Goal: Task Accomplishment & Management: Complete application form

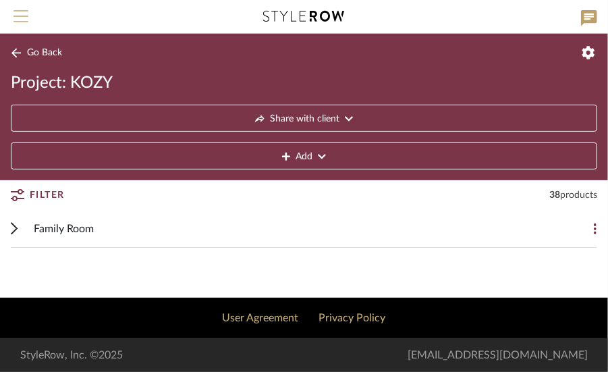
click at [22, 14] on span "Menu" at bounding box center [20, 20] width 15 height 20
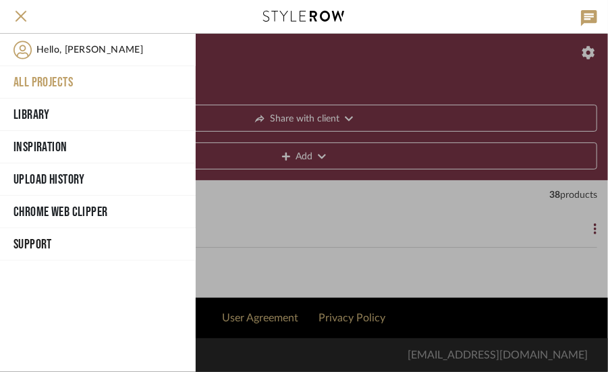
click at [53, 74] on button "All Projects" at bounding box center [98, 82] width 196 height 32
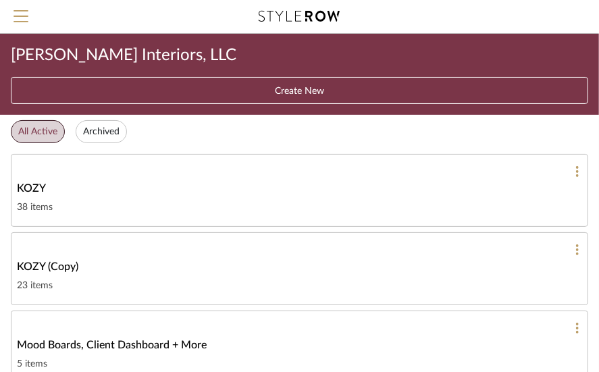
click at [267, 89] on button "Create New" at bounding box center [299, 90] width 577 height 27
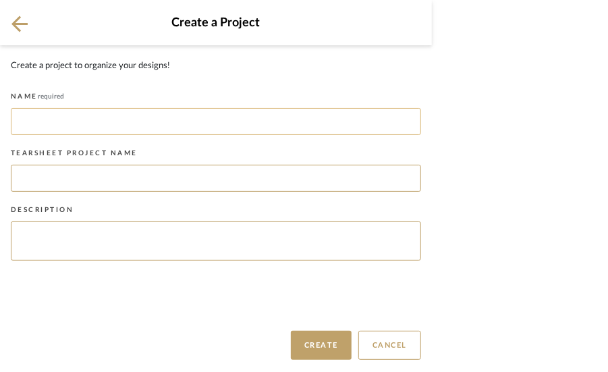
click at [81, 123] on input at bounding box center [216, 121] width 410 height 27
type input "^"
type input "64 WEXFORD"
click at [67, 173] on input at bounding box center [216, 178] width 410 height 27
type input "64 WEXFORD"
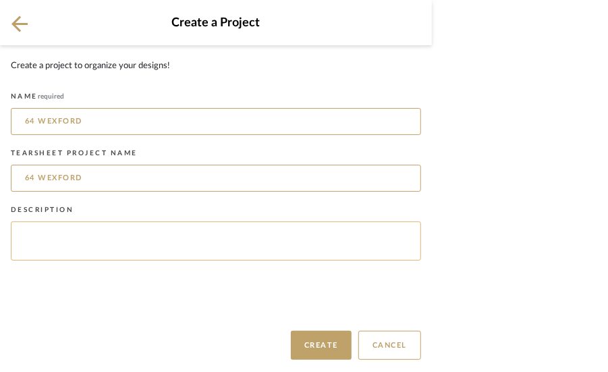
click at [57, 234] on textarea at bounding box center [216, 240] width 410 height 39
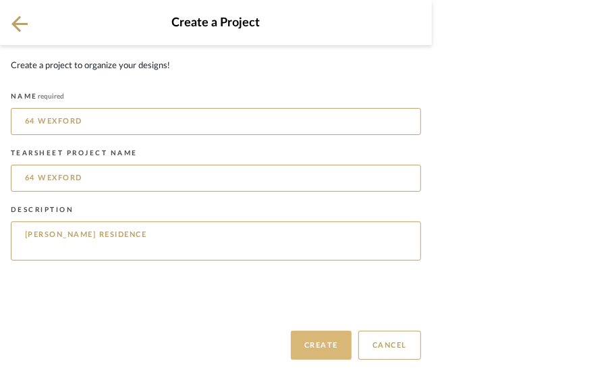
type textarea "JANICE PALMER'S RESIDENCE"
click at [324, 337] on button "Create" at bounding box center [321, 345] width 61 height 29
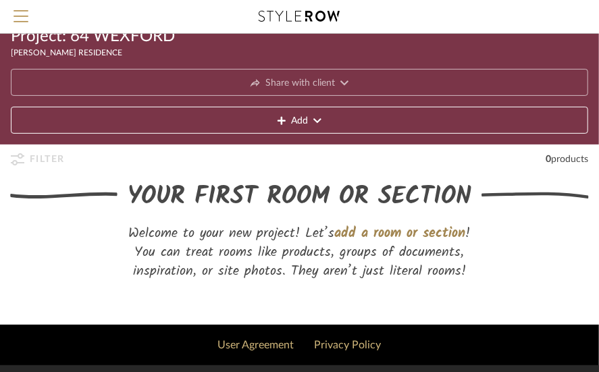
scroll to position [73, 0]
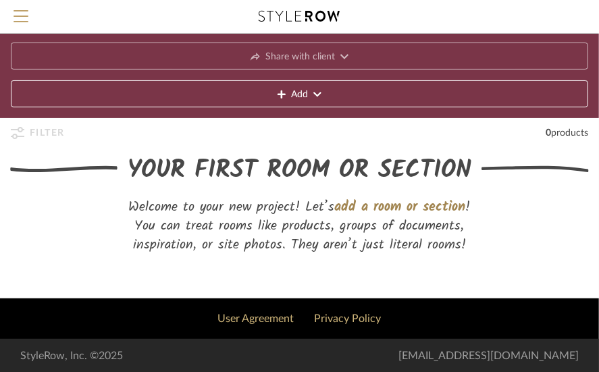
click at [298, 91] on span "Add" at bounding box center [299, 94] width 17 height 27
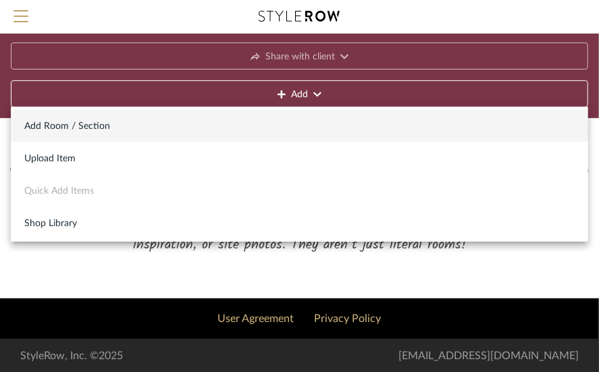
click at [63, 121] on span "Add Room / Section" at bounding box center [299, 126] width 550 height 11
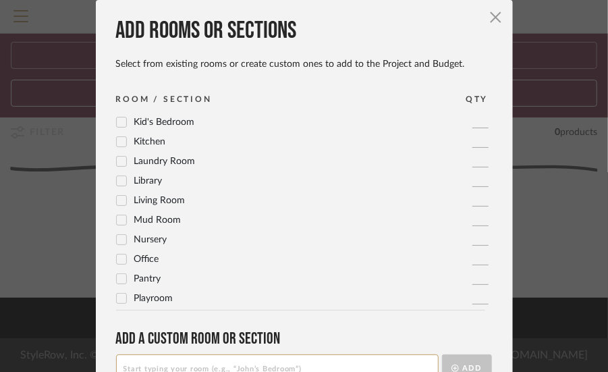
scroll to position [337, 0]
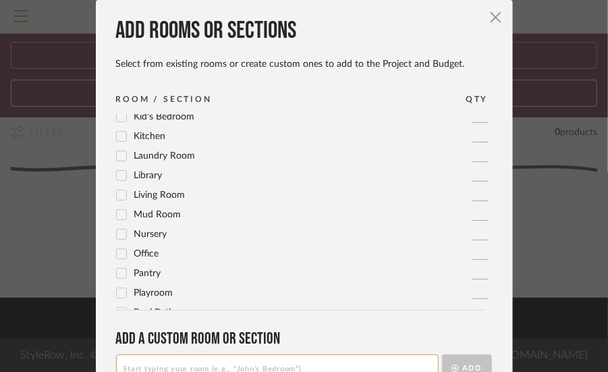
click at [117, 194] on icon at bounding box center [121, 194] width 9 height 9
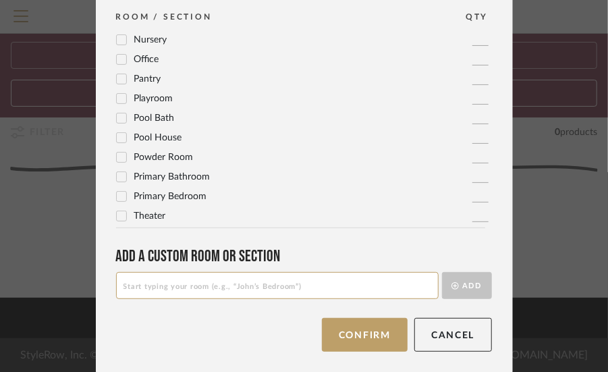
scroll to position [84, 0]
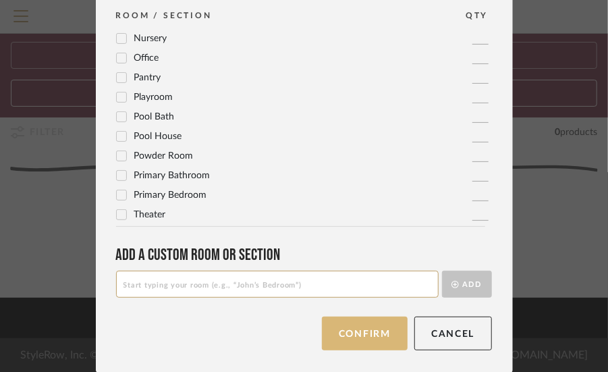
click at [370, 329] on button "Confirm" at bounding box center [365, 333] width 86 height 34
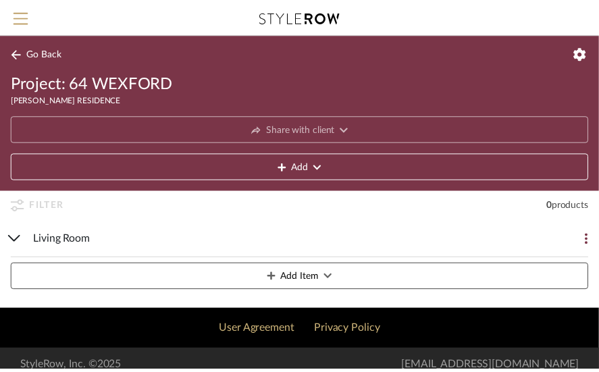
scroll to position [11, 0]
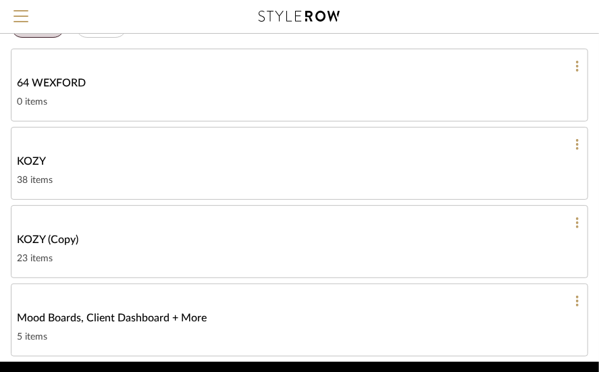
scroll to position [135, 0]
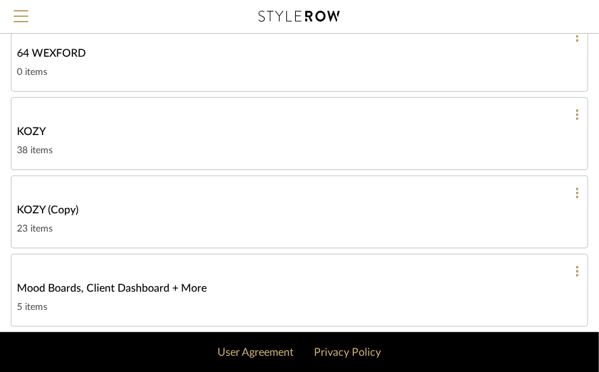
click at [576, 188] on icon at bounding box center [577, 193] width 3 height 11
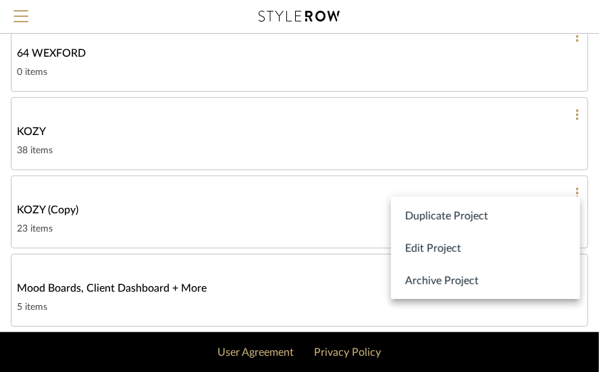
click at [163, 209] on div at bounding box center [299, 186] width 599 height 372
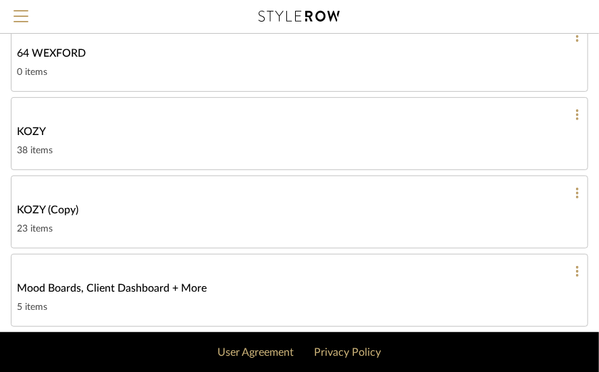
click at [47, 49] on span "64 WEXFORD" at bounding box center [51, 53] width 69 height 16
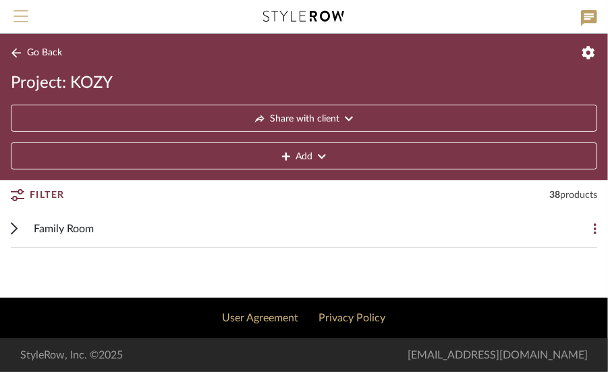
click at [20, 11] on span "Menu" at bounding box center [20, 20] width 15 height 20
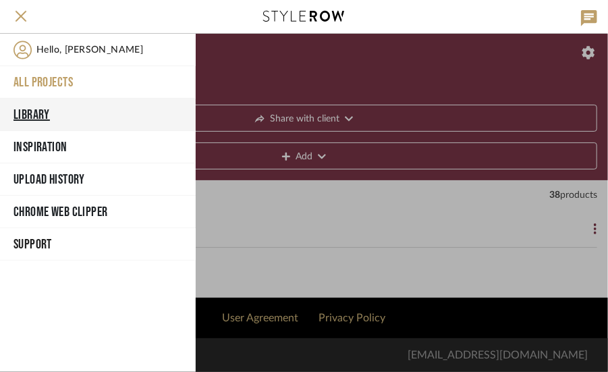
click at [37, 110] on button "Library" at bounding box center [98, 115] width 196 height 32
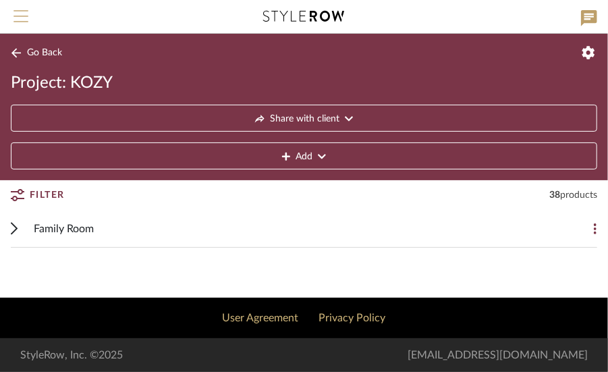
click at [23, 15] on span "Menu" at bounding box center [20, 20] width 15 height 20
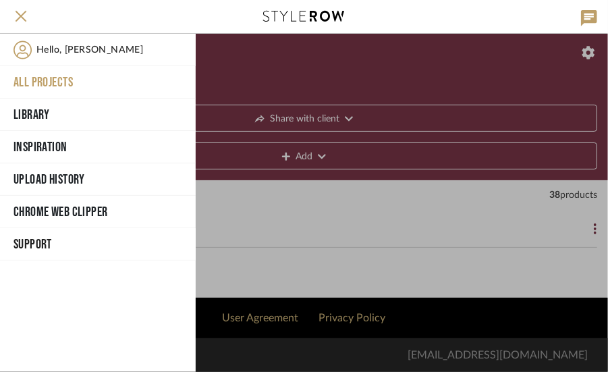
click at [42, 76] on button "All Projects" at bounding box center [98, 82] width 196 height 32
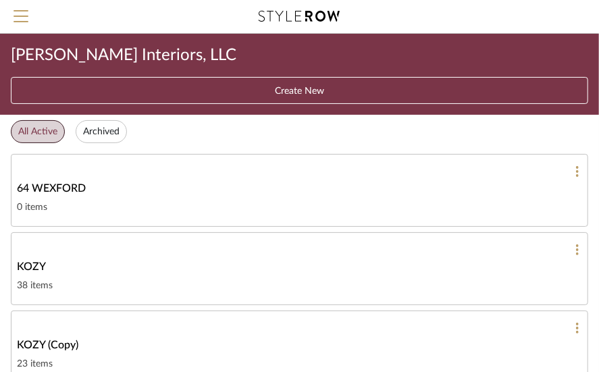
click at [55, 183] on span "64 WEXFORD" at bounding box center [51, 188] width 69 height 16
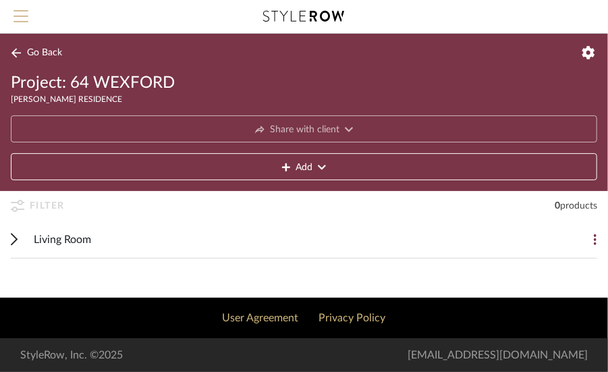
click at [20, 13] on span "Menu" at bounding box center [20, 20] width 15 height 20
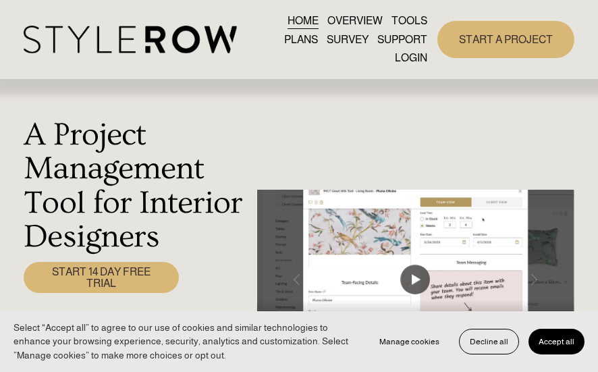
click at [406, 52] on link "LOGIN" at bounding box center [411, 58] width 32 height 18
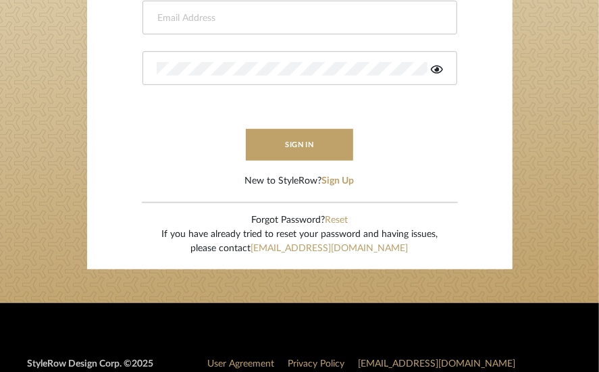
scroll to position [270, 0]
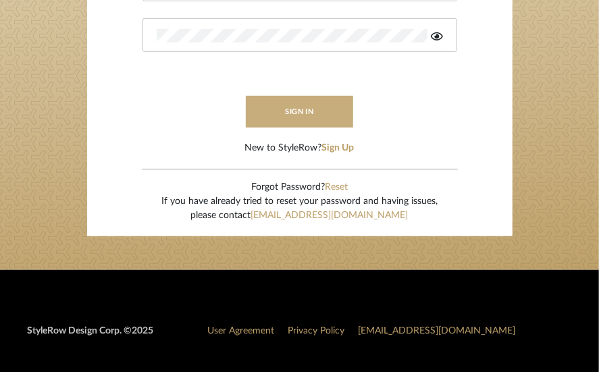
type input "jpalmerinteriors@gmail.com"
click at [297, 103] on button "sign in" at bounding box center [300, 112] width 108 height 32
